Goal: Information Seeking & Learning: Learn about a topic

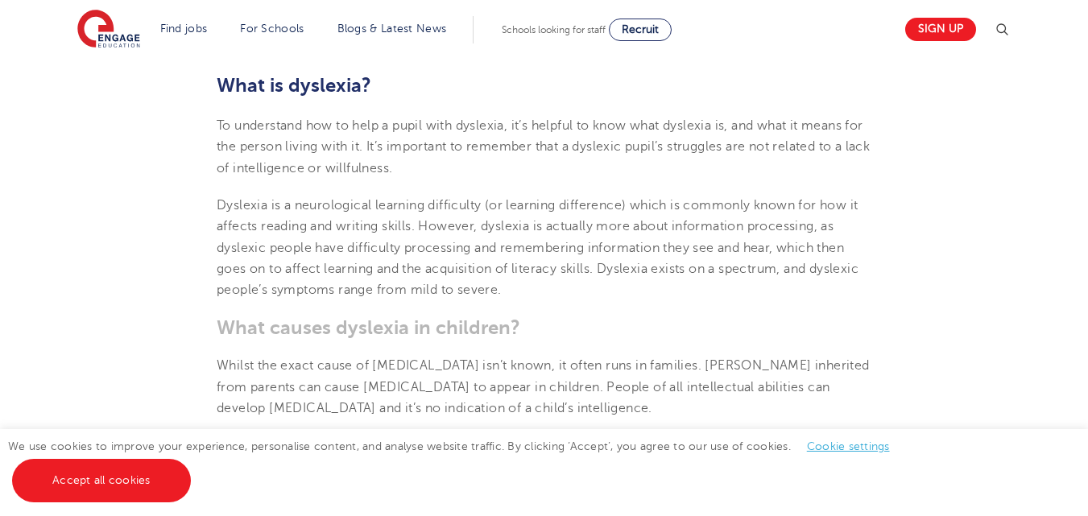
scroll to position [694, 0]
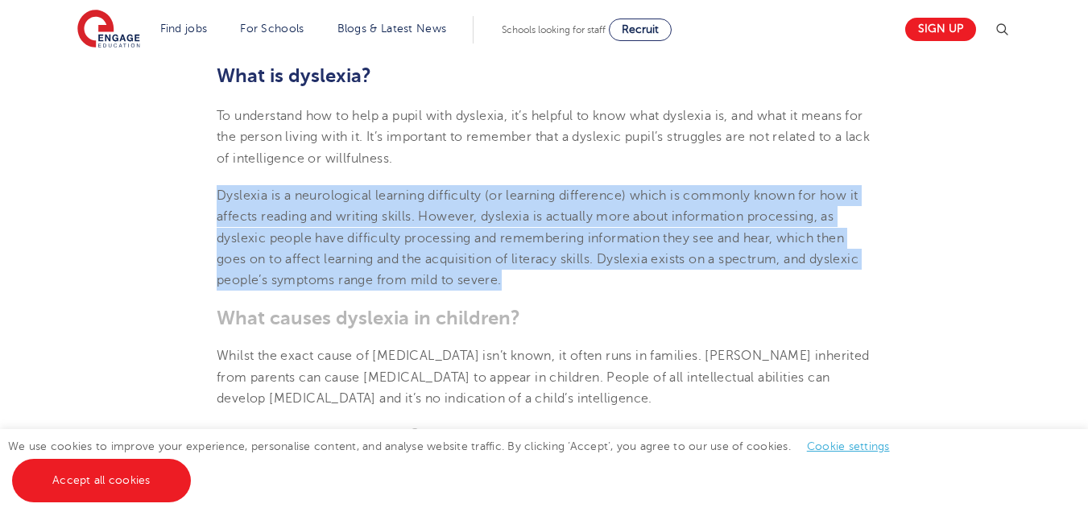
drag, startPoint x: 220, startPoint y: 197, endPoint x: 508, endPoint y: 277, distance: 299.1
click at [508, 277] on p "Dyslexia is a neurological learning difficulty (or learning difference) which i…" at bounding box center [544, 237] width 655 height 105
copy span "Dyslexia is a neurological learning difficulty (or learning difference) which i…"
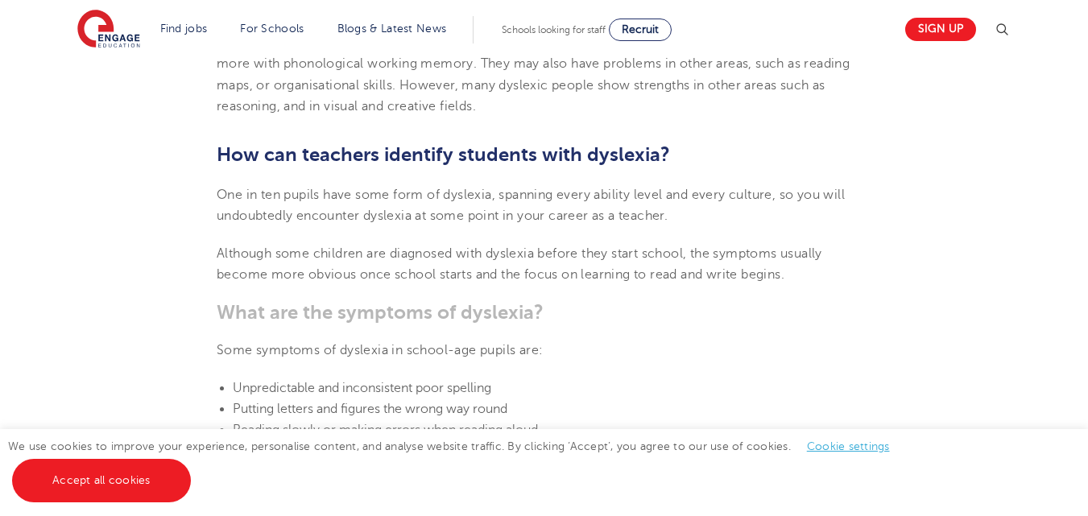
scroll to position [1424, 0]
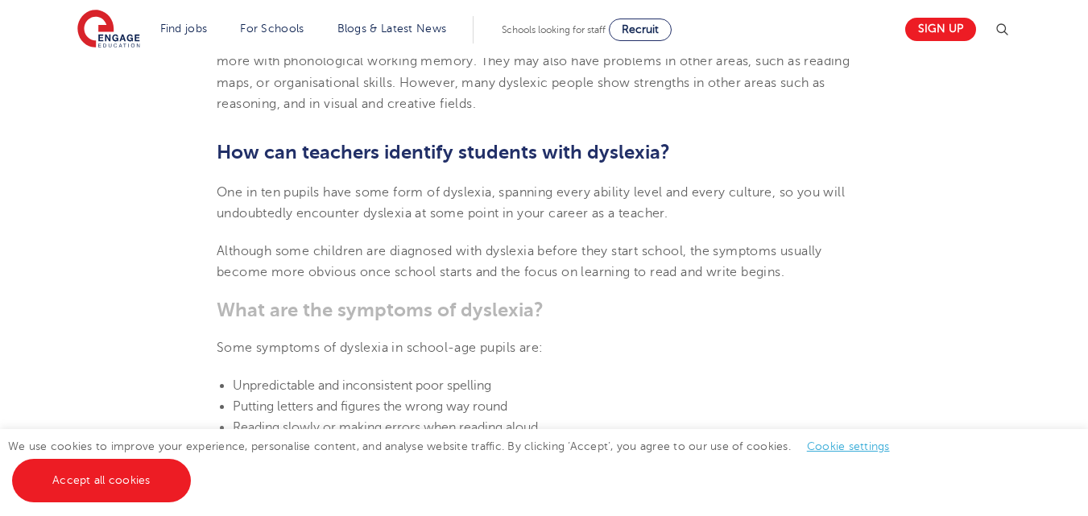
click at [575, 303] on h3 "What are the symptoms of dyslexia?" at bounding box center [544, 310] width 655 height 23
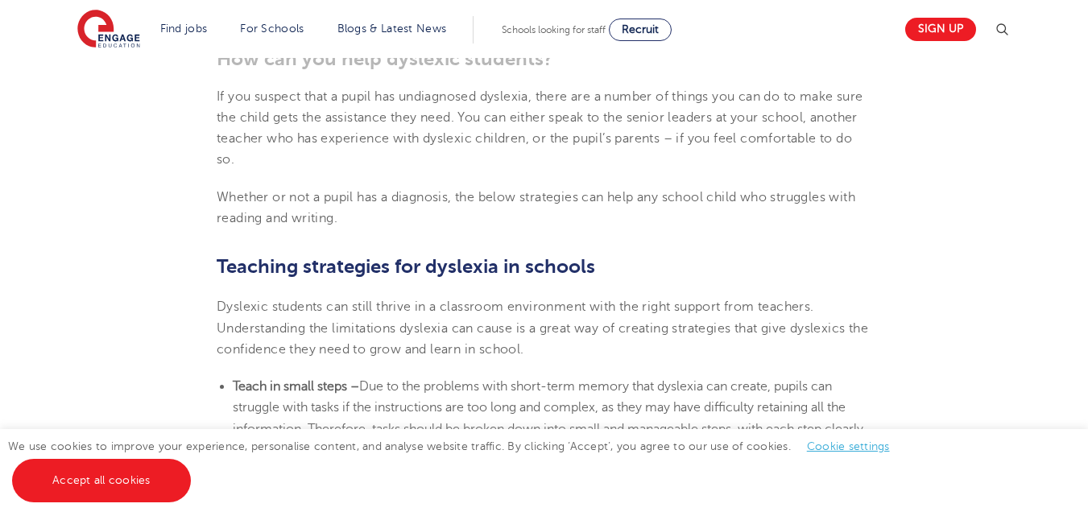
scroll to position [2486, 0]
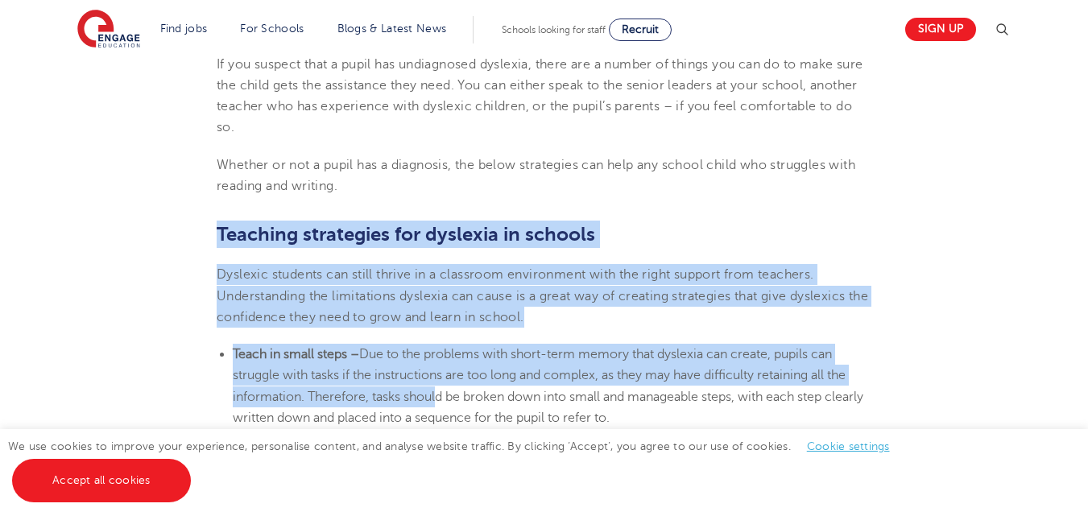
drag, startPoint x: 220, startPoint y: 229, endPoint x: 431, endPoint y: 394, distance: 267.4
click at [431, 394] on section "[DATE] Supporting [MEDICAL_DATA] In Schools: 10 Teaching Strategies | Engage Ho…" at bounding box center [544, 57] width 977 height 4198
click at [431, 394] on span "Due to the problems with short-term memory that dyslexia can create, pupils can…" at bounding box center [548, 386] width 630 height 78
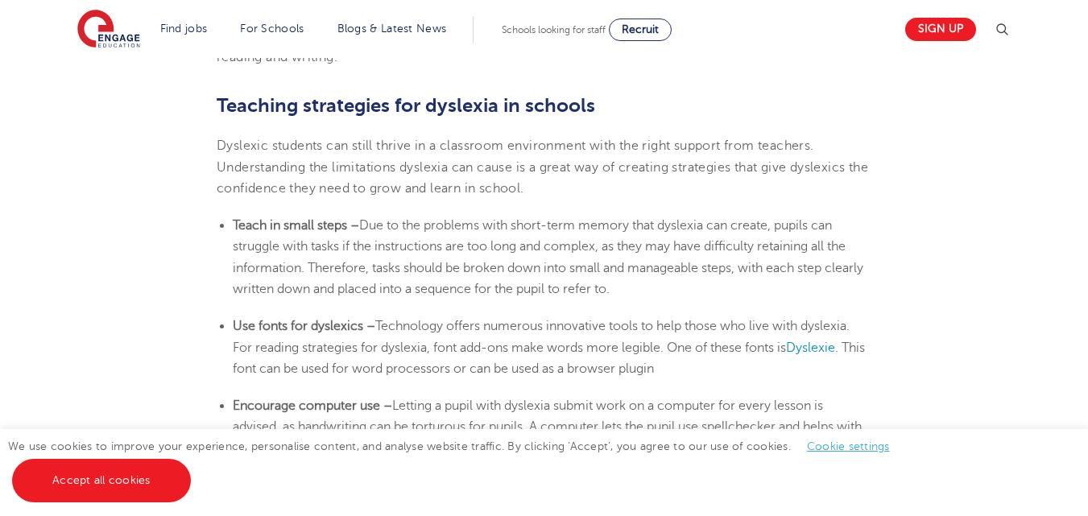
scroll to position [2647, 0]
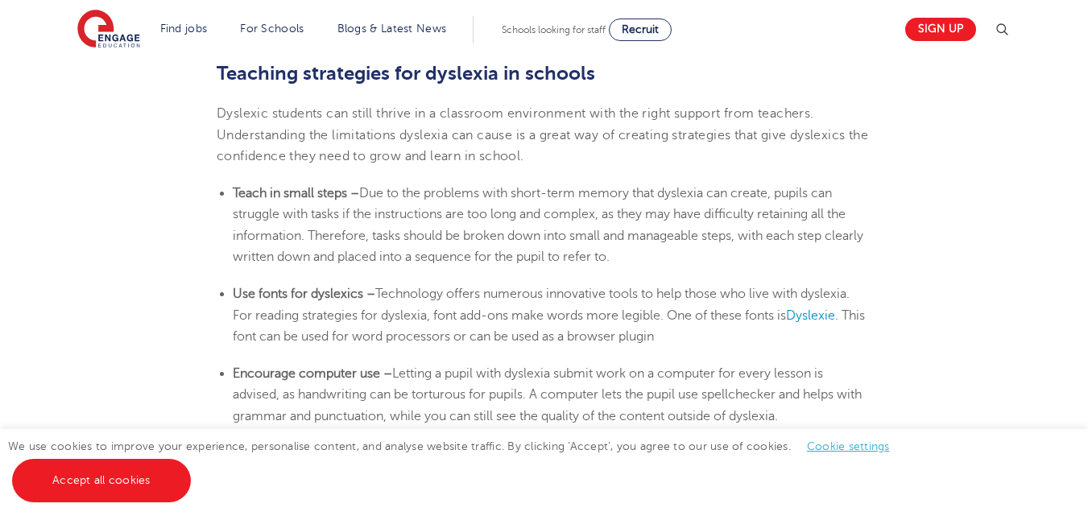
drag, startPoint x: 217, startPoint y: 72, endPoint x: 826, endPoint y: 421, distance: 702.6
copy section "Loremips dolorsitam con adipisci el seddoei Temporin utlabore etd magna aliqua …"
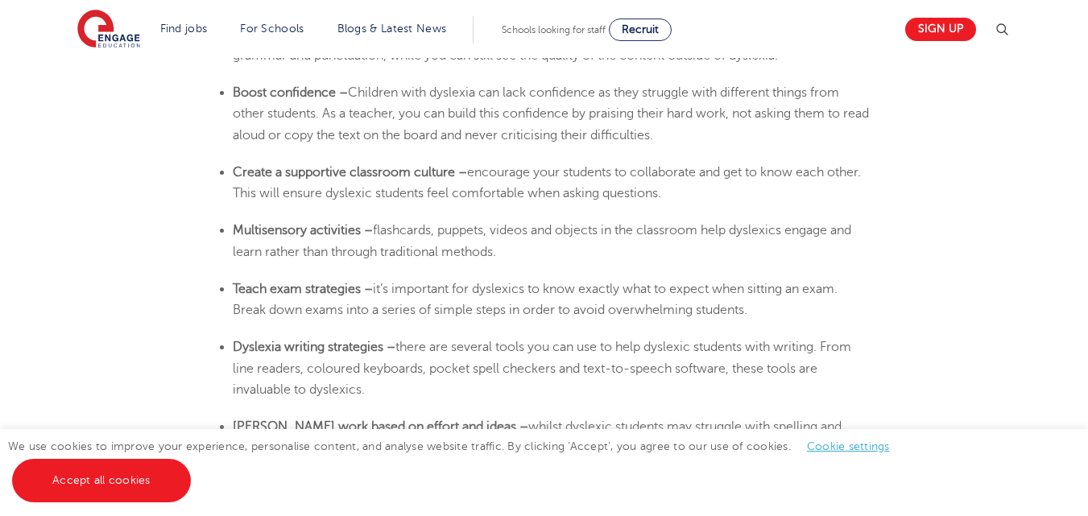
scroll to position [3018, 0]
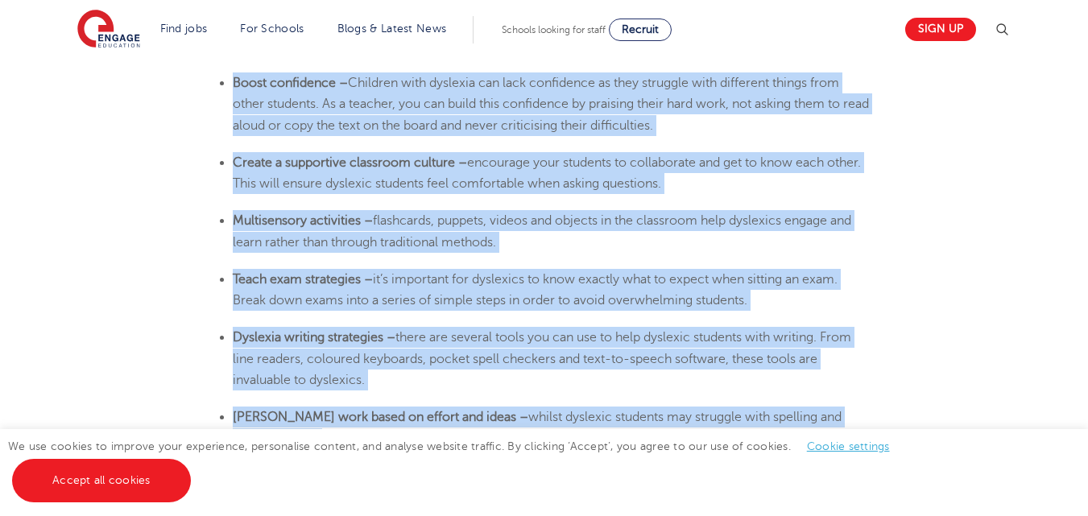
drag, startPoint x: 234, startPoint y: 81, endPoint x: 876, endPoint y: 411, distance: 722.0
copy section "Lorem ipsumdolor – Sitametc adip elitsedd eiu temp incididunt ut labo etdolore …"
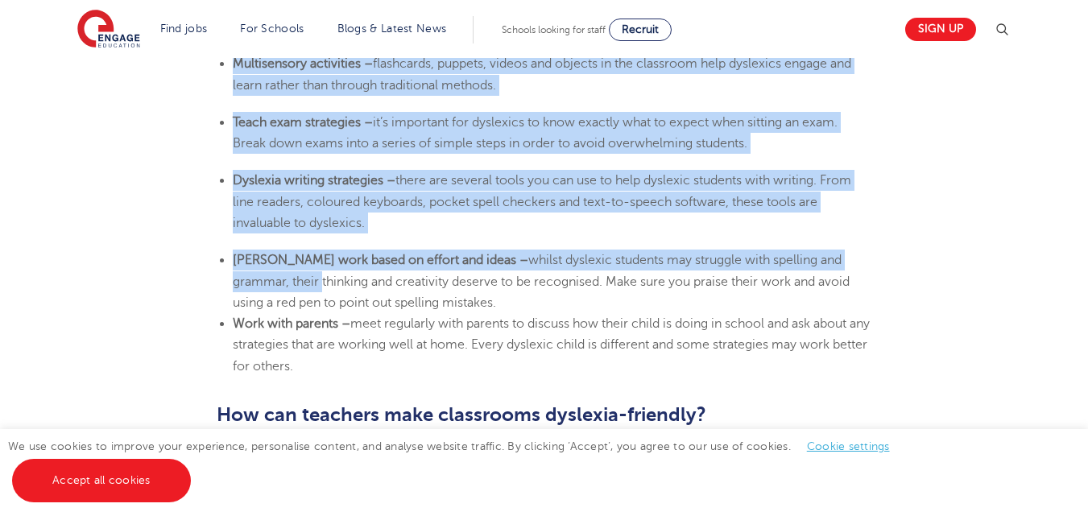
scroll to position [3313, 0]
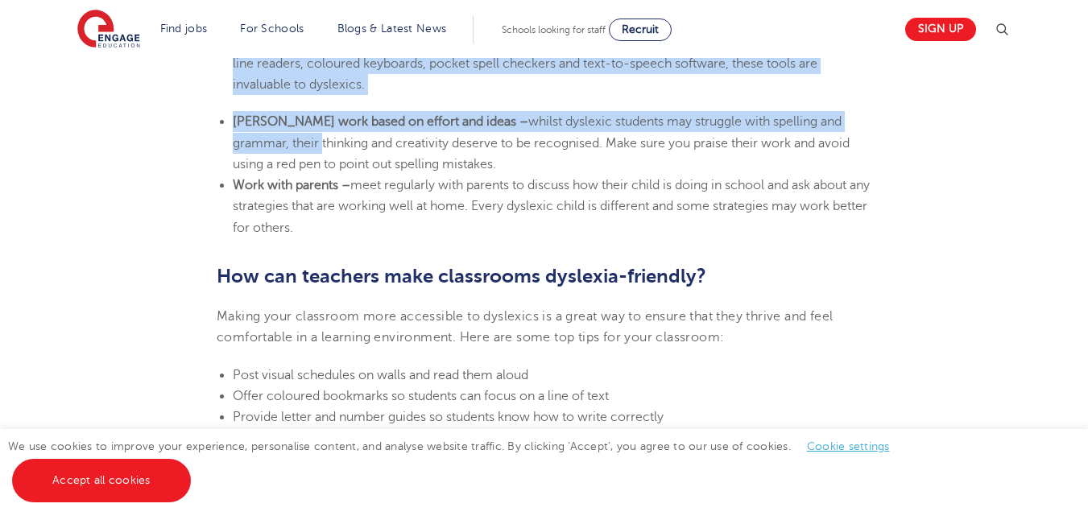
drag, startPoint x: 233, startPoint y: 145, endPoint x: 339, endPoint y: 223, distance: 131.9
click at [339, 223] on ul "[PERSON_NAME] work based on effort and ideas – whilst dyslexic students may str…" at bounding box center [544, 174] width 655 height 127
copy ul "thinking and creativity deserve to be recognised. Make sure you praise their wo…"
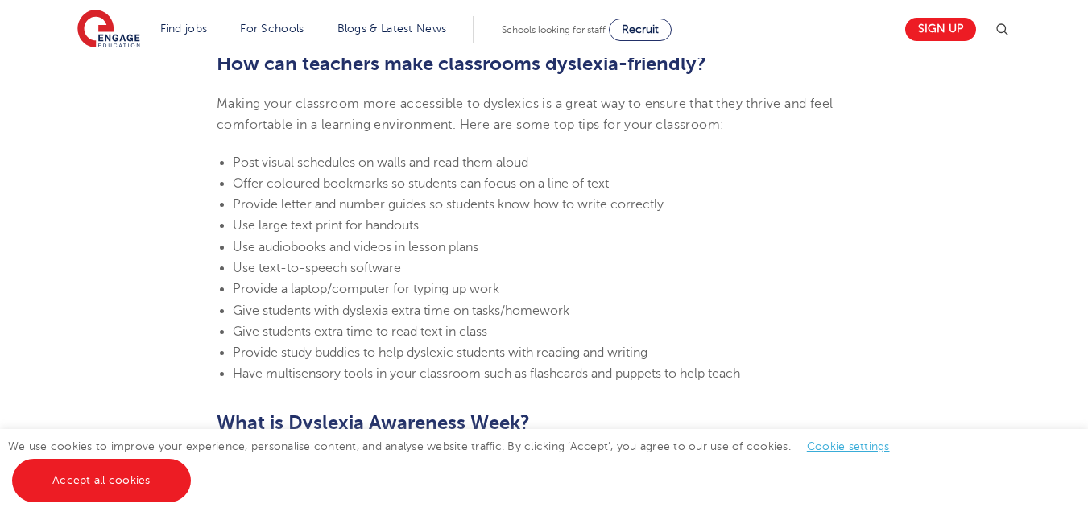
scroll to position [3507, 0]
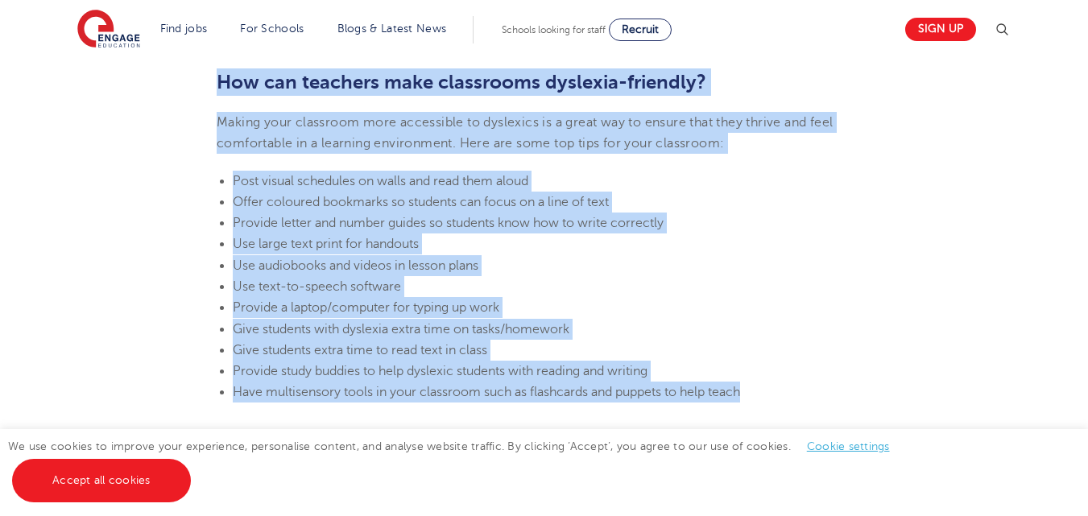
drag, startPoint x: 218, startPoint y: 80, endPoint x: 786, endPoint y: 389, distance: 646.4
copy section "How can teachers make classrooms [MEDICAL_DATA]-friendly? Making your classroom…"
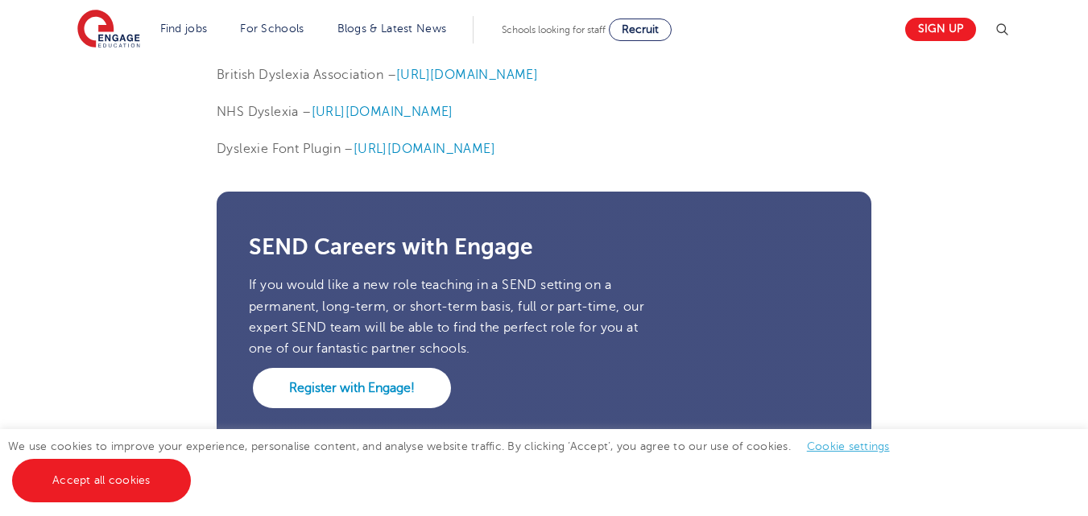
scroll to position [3711, 0]
